Goal: Task Accomplishment & Management: Use online tool/utility

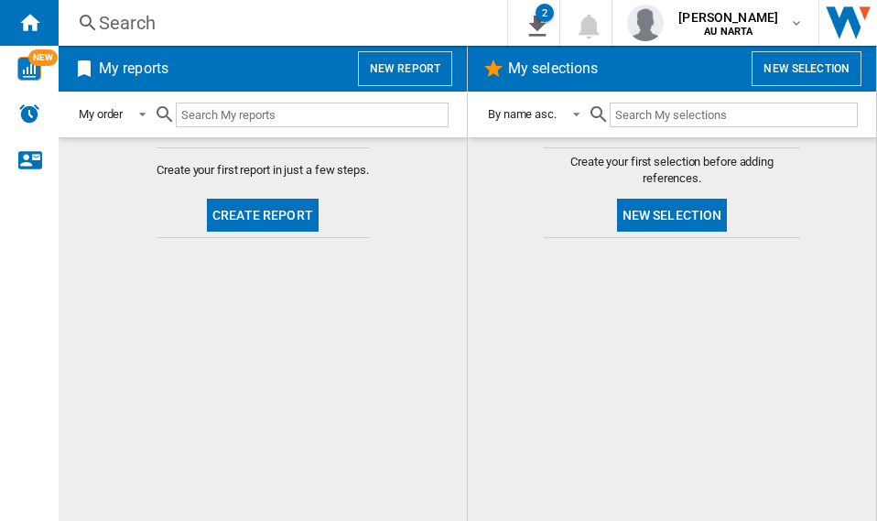
drag, startPoint x: 819, startPoint y: 424, endPoint x: 819, endPoint y: 306, distance: 118.0
click at [819, 424] on div at bounding box center [672, 379] width 372 height 264
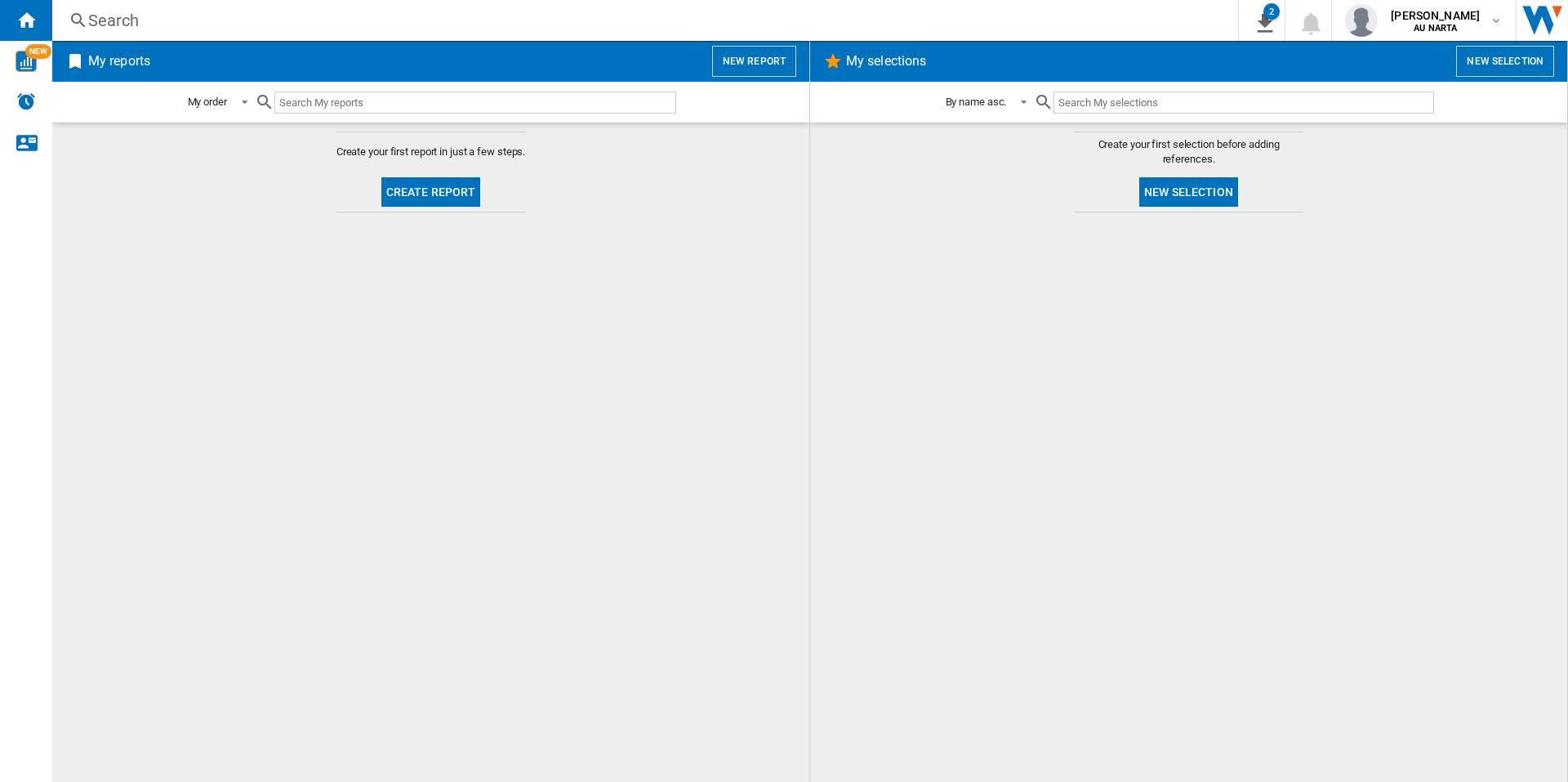
click at [735, 54] on button "New report" at bounding box center [754, 61] width 84 height 31
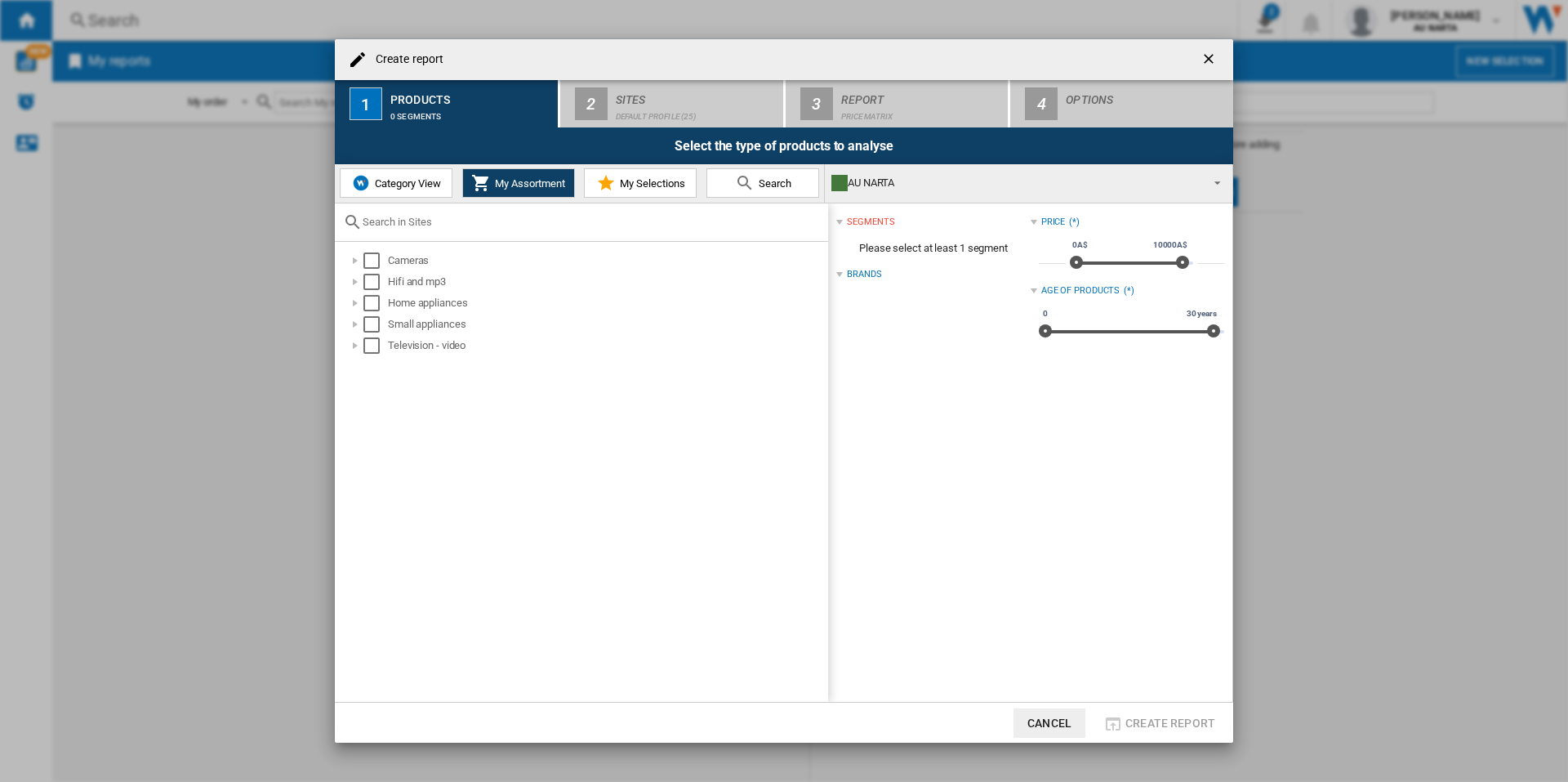
click at [386, 192] on button "Category View" at bounding box center [396, 182] width 112 height 29
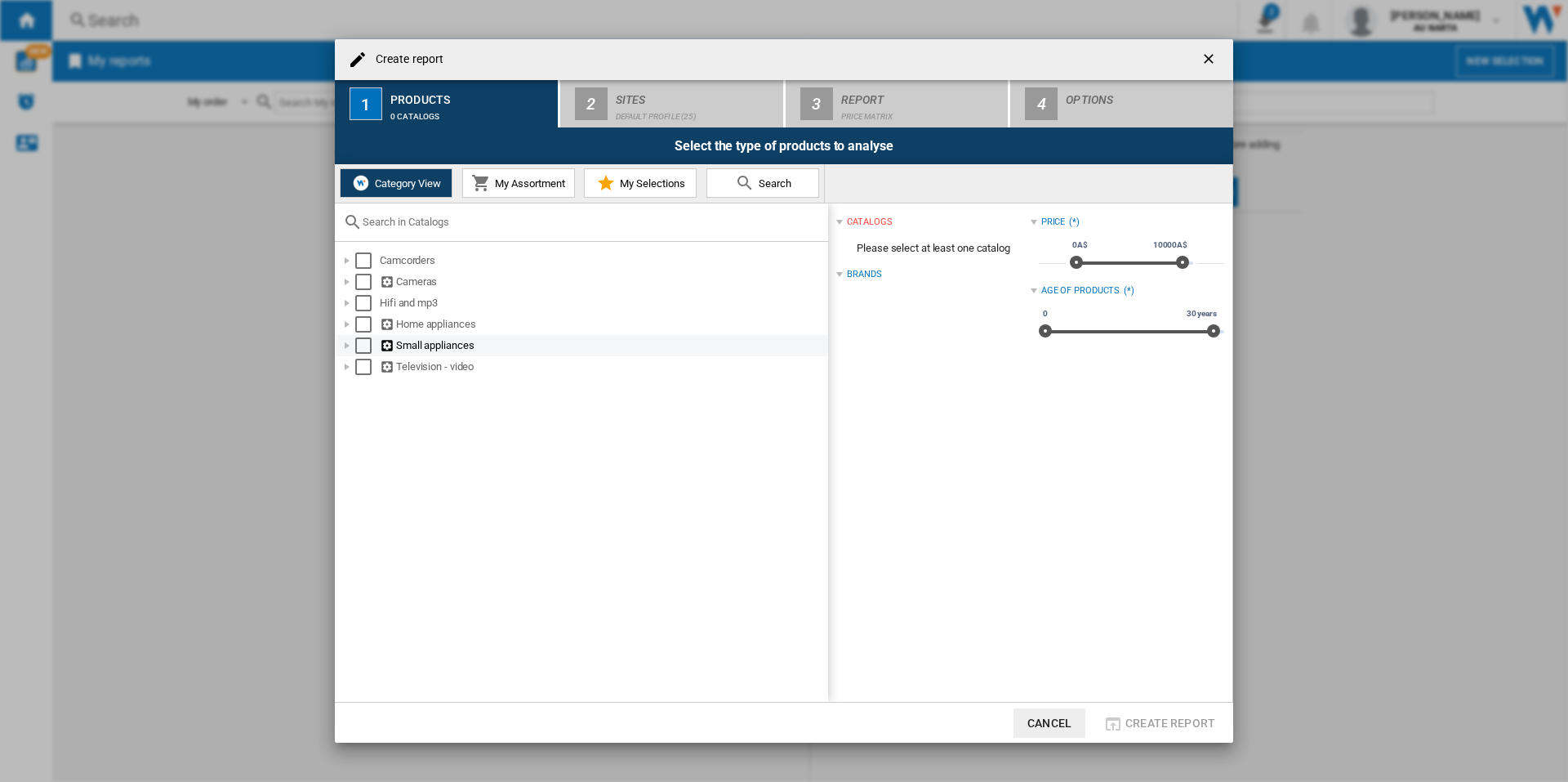
click at [344, 345] on div "Create report ..." at bounding box center [347, 345] width 16 height 16
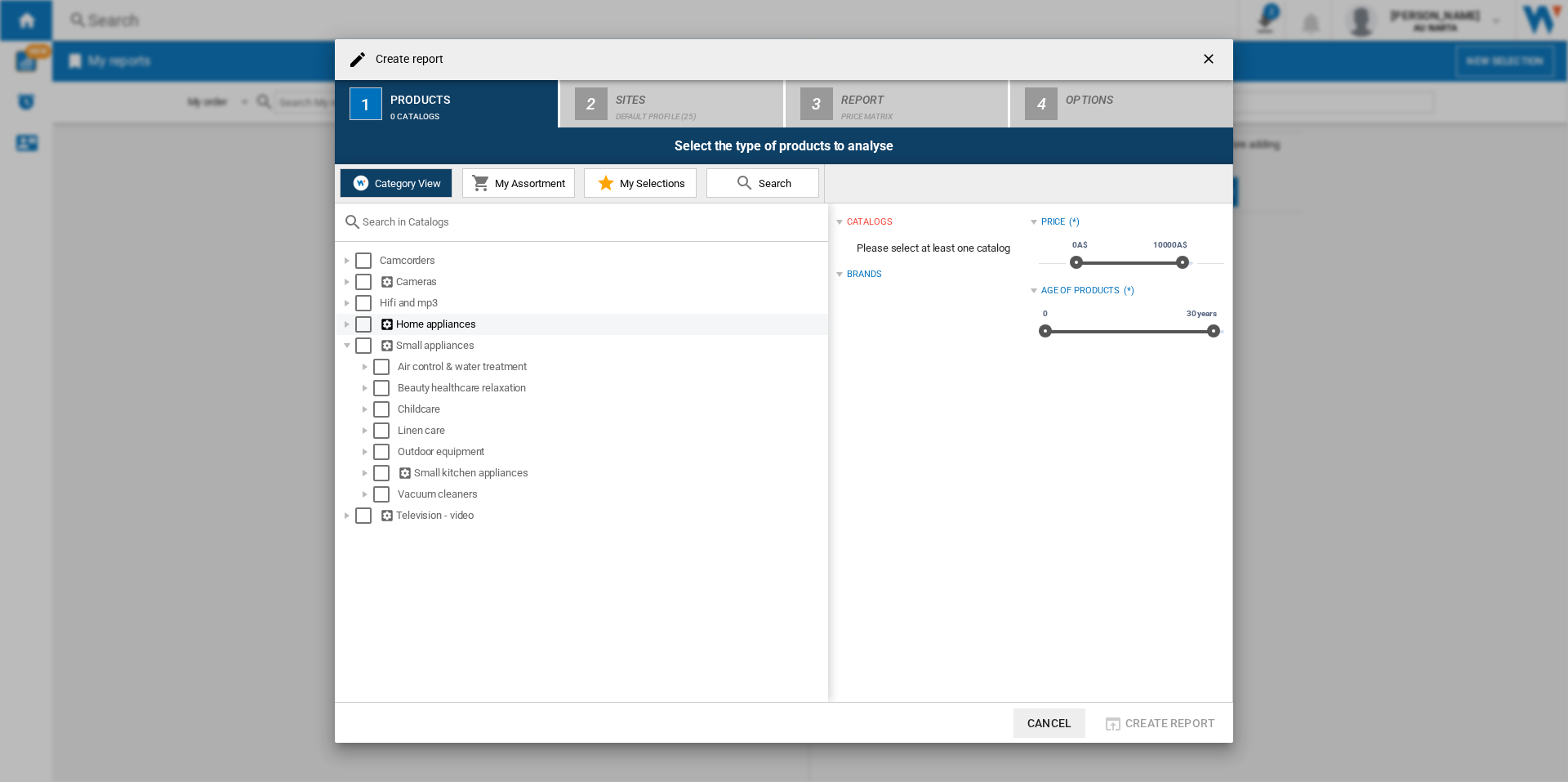
click at [352, 321] on div "Create report ..." at bounding box center [347, 324] width 16 height 16
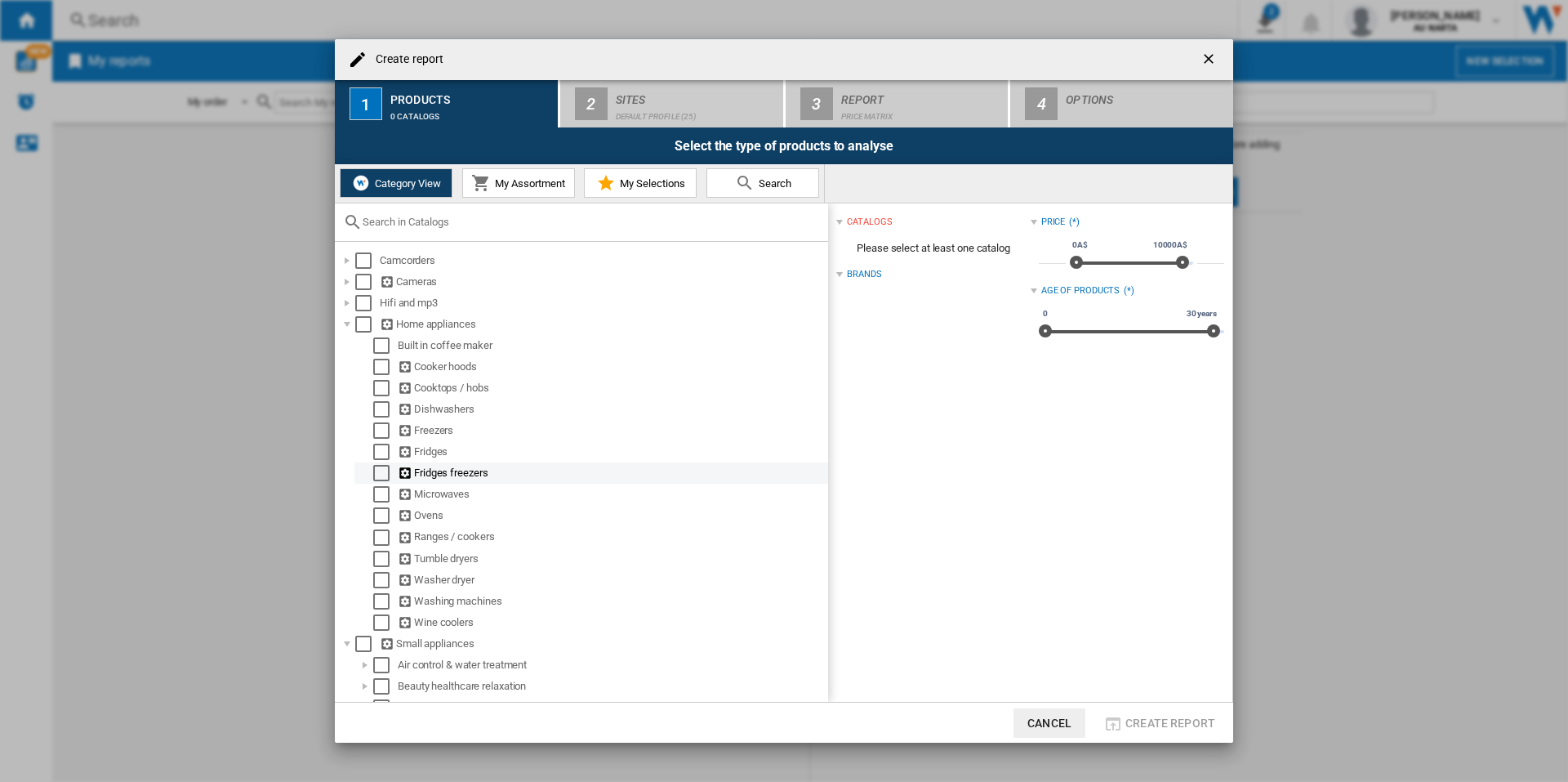
click at [375, 464] on div "Select" at bounding box center [381, 473] width 16 height 16
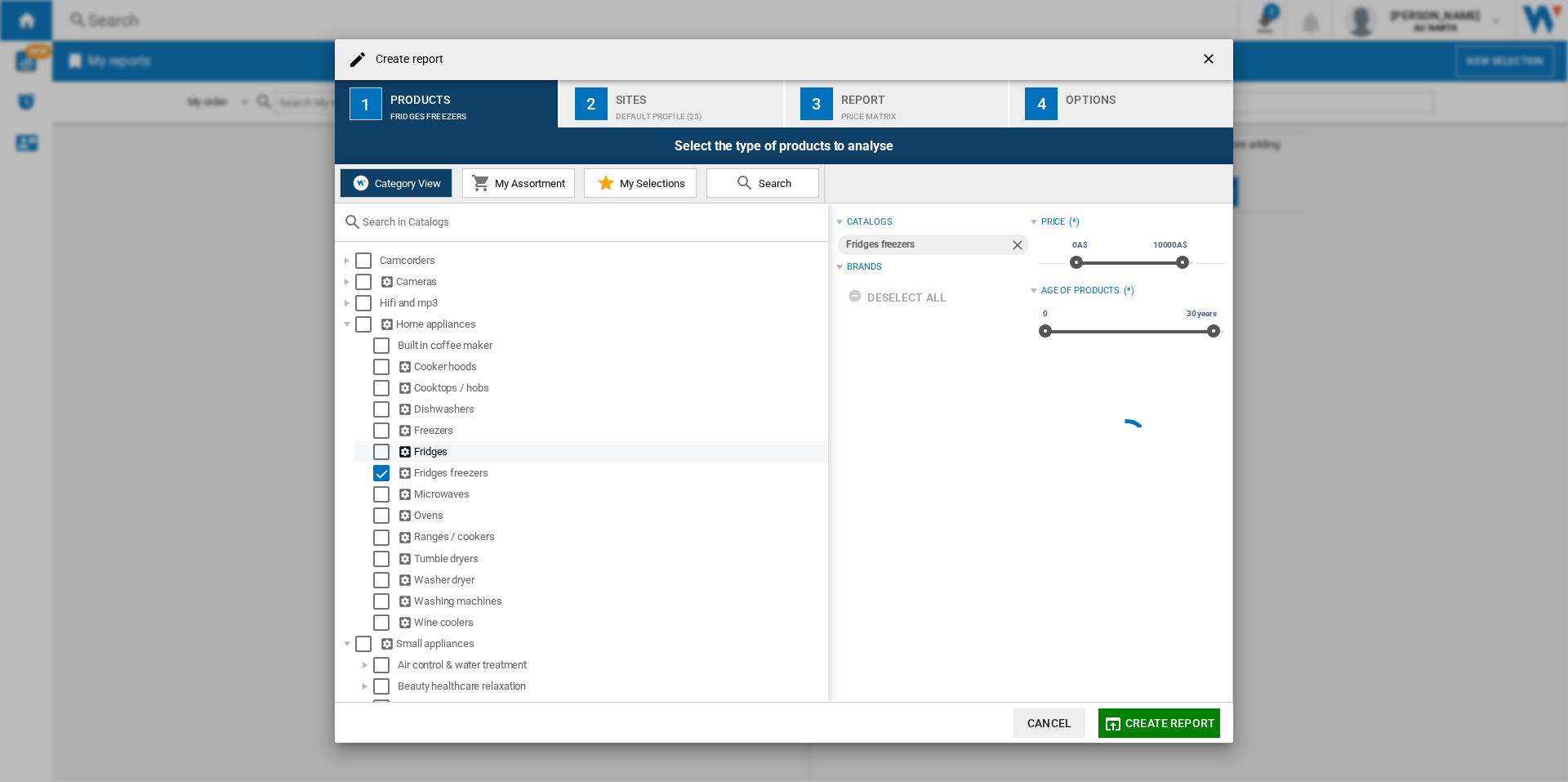
click at [377, 453] on div "Select" at bounding box center [381, 452] width 16 height 16
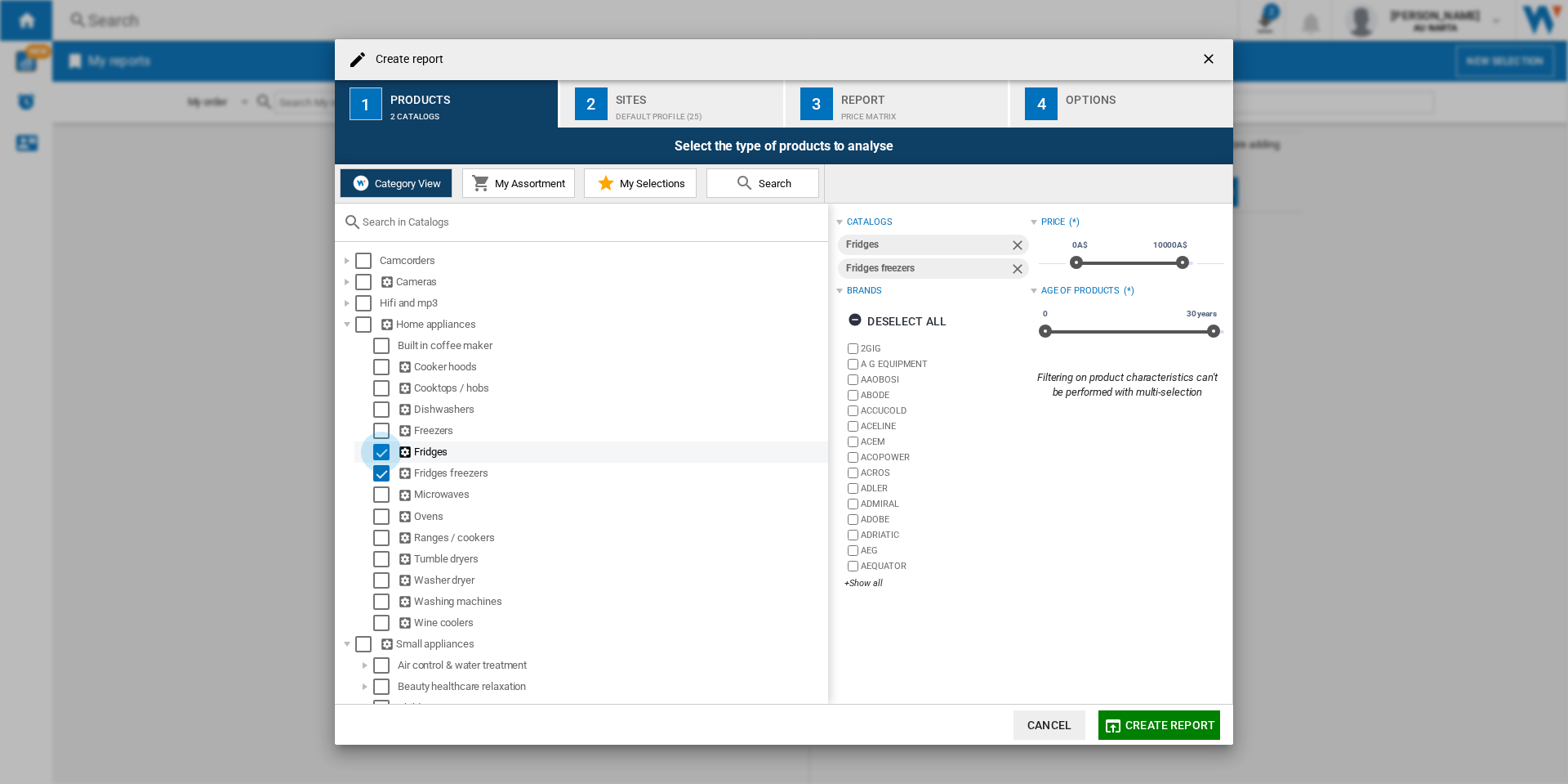
click at [383, 451] on div "Select" at bounding box center [381, 452] width 16 height 16
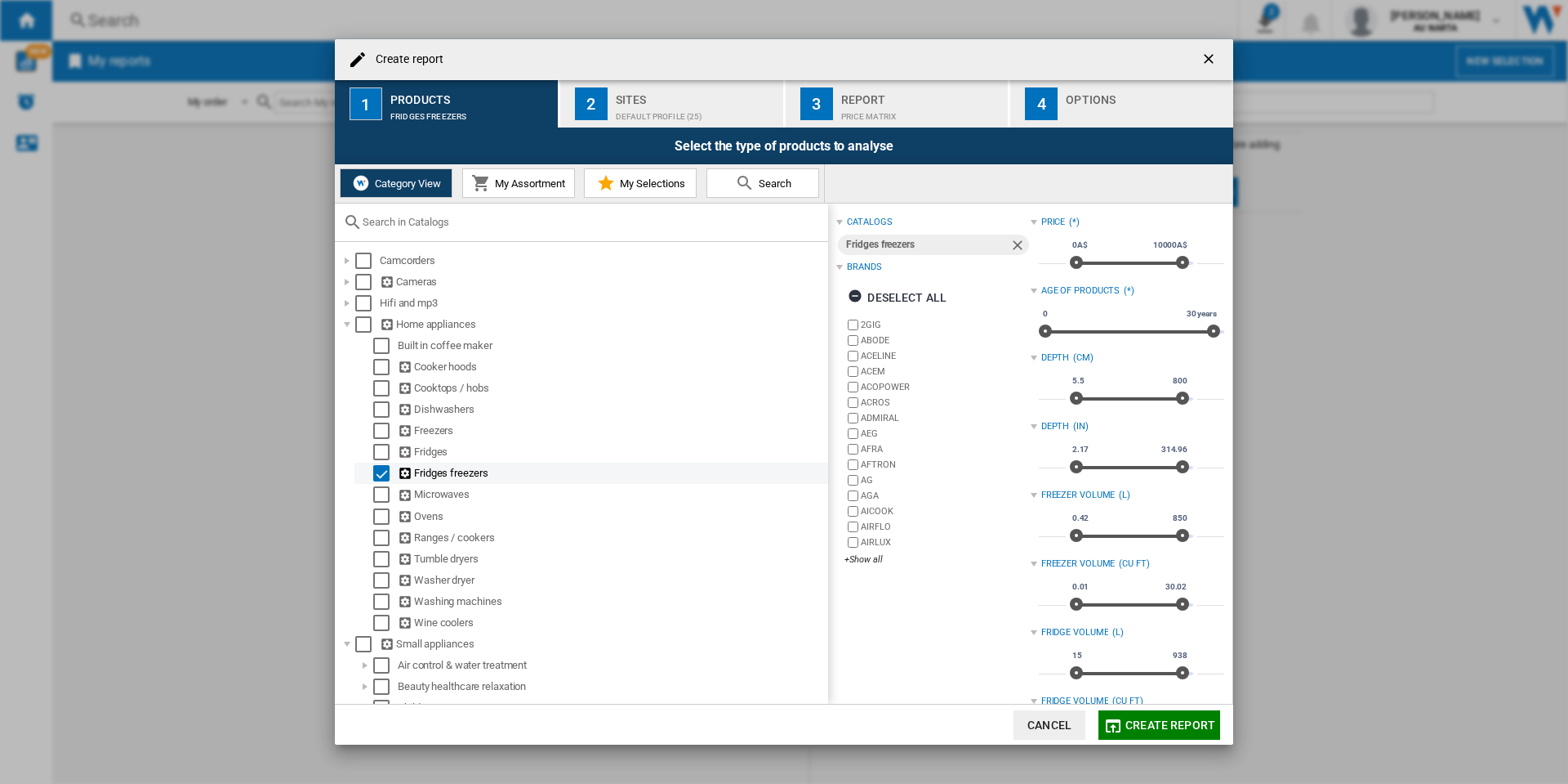
click at [377, 463] on div "Fridges freezers" at bounding box center [591, 473] width 474 height 21
click at [381, 464] on div "Select" at bounding box center [381, 473] width 16 height 16
